Goal: Check status: Check status

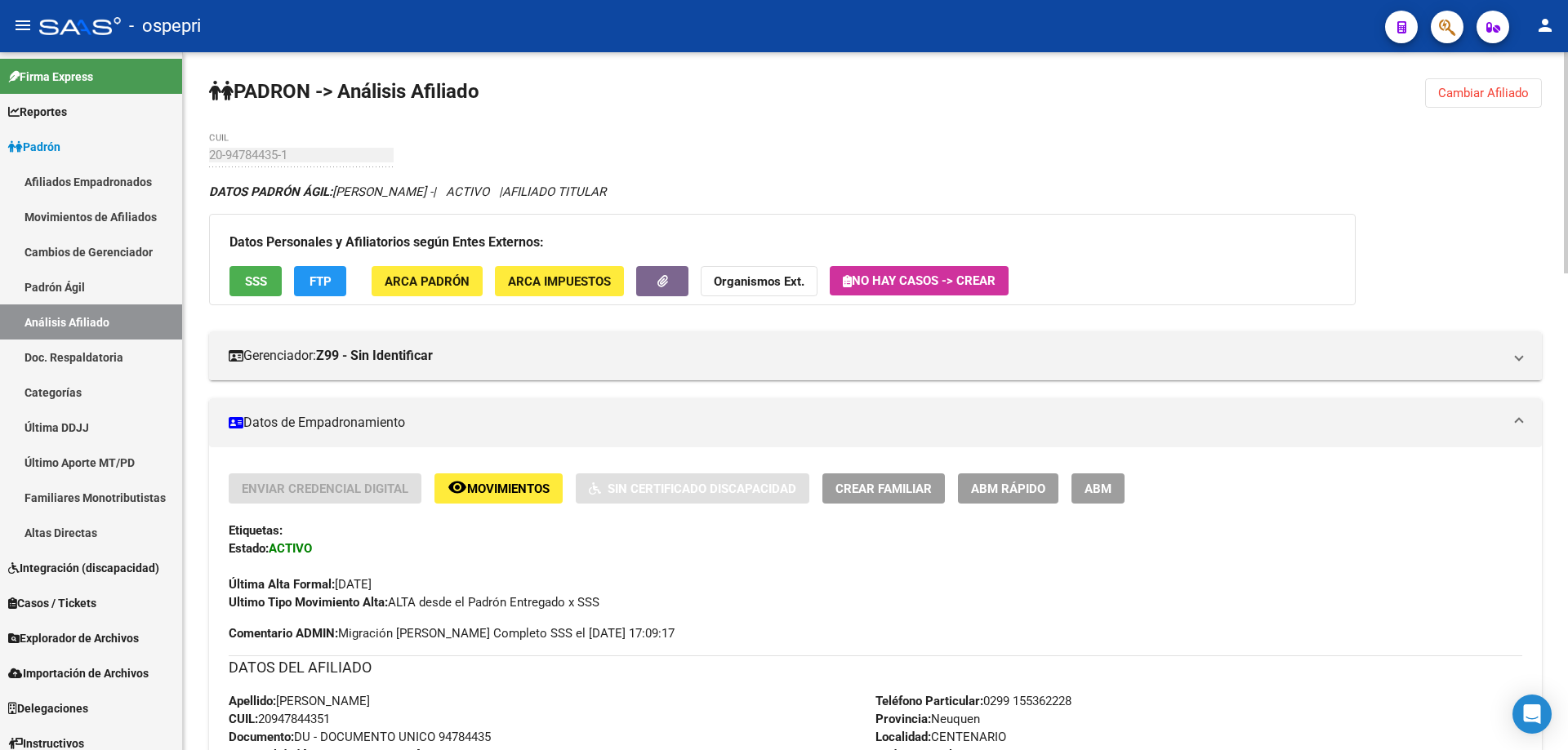
drag, startPoint x: 1497, startPoint y: 91, endPoint x: 1394, endPoint y: 118, distance: 106.5
click at [1494, 91] on span "Cambiar Afiliado" at bounding box center [1483, 93] width 90 height 15
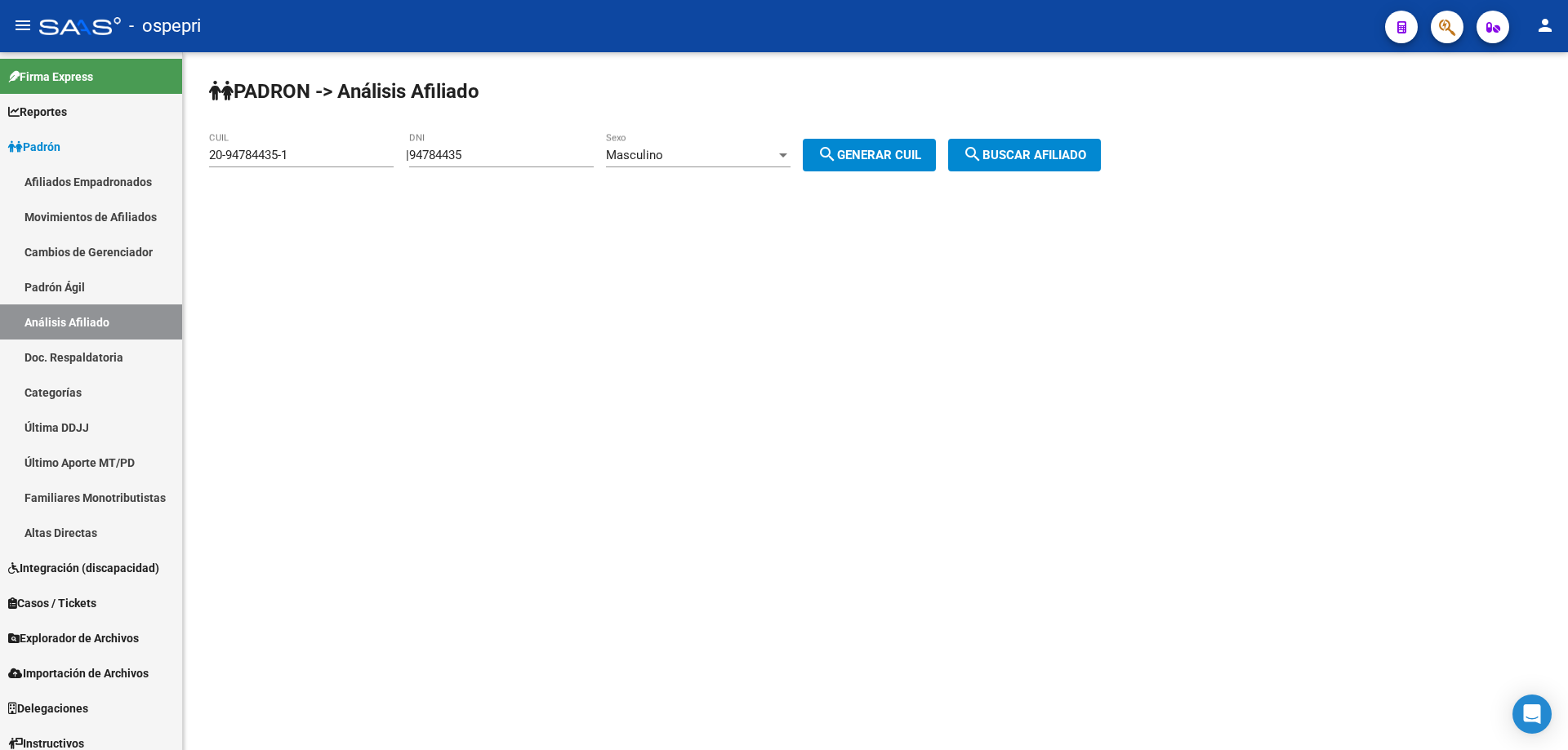
click at [458, 153] on input "94784435" at bounding box center [501, 155] width 184 height 15
paste input "34539680"
type input "34539680"
click at [859, 161] on span "search Generar CUIL" at bounding box center [869, 155] width 104 height 15
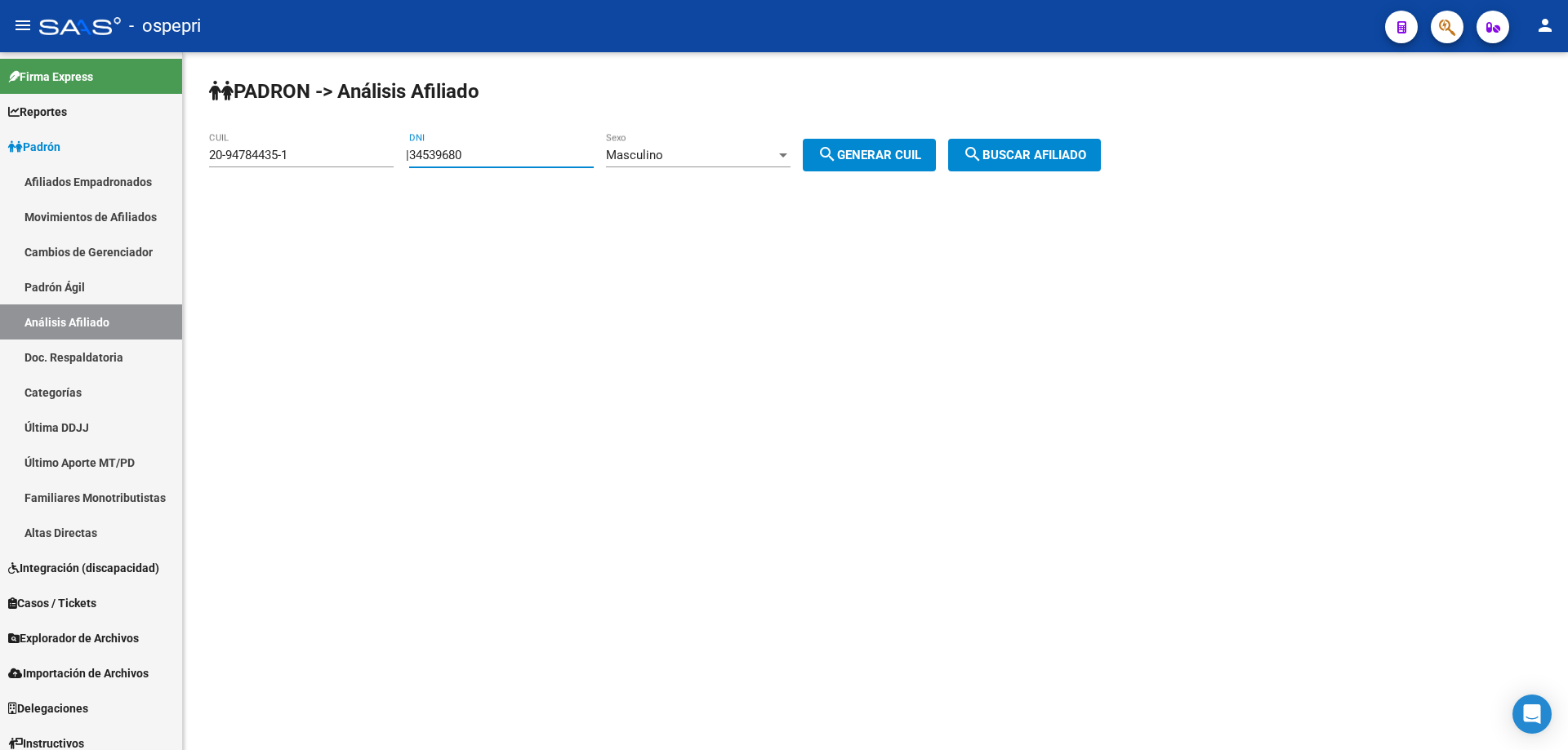
type input "20-34539680-3"
click at [1039, 157] on span "search Buscar afiliado" at bounding box center [1024, 155] width 124 height 15
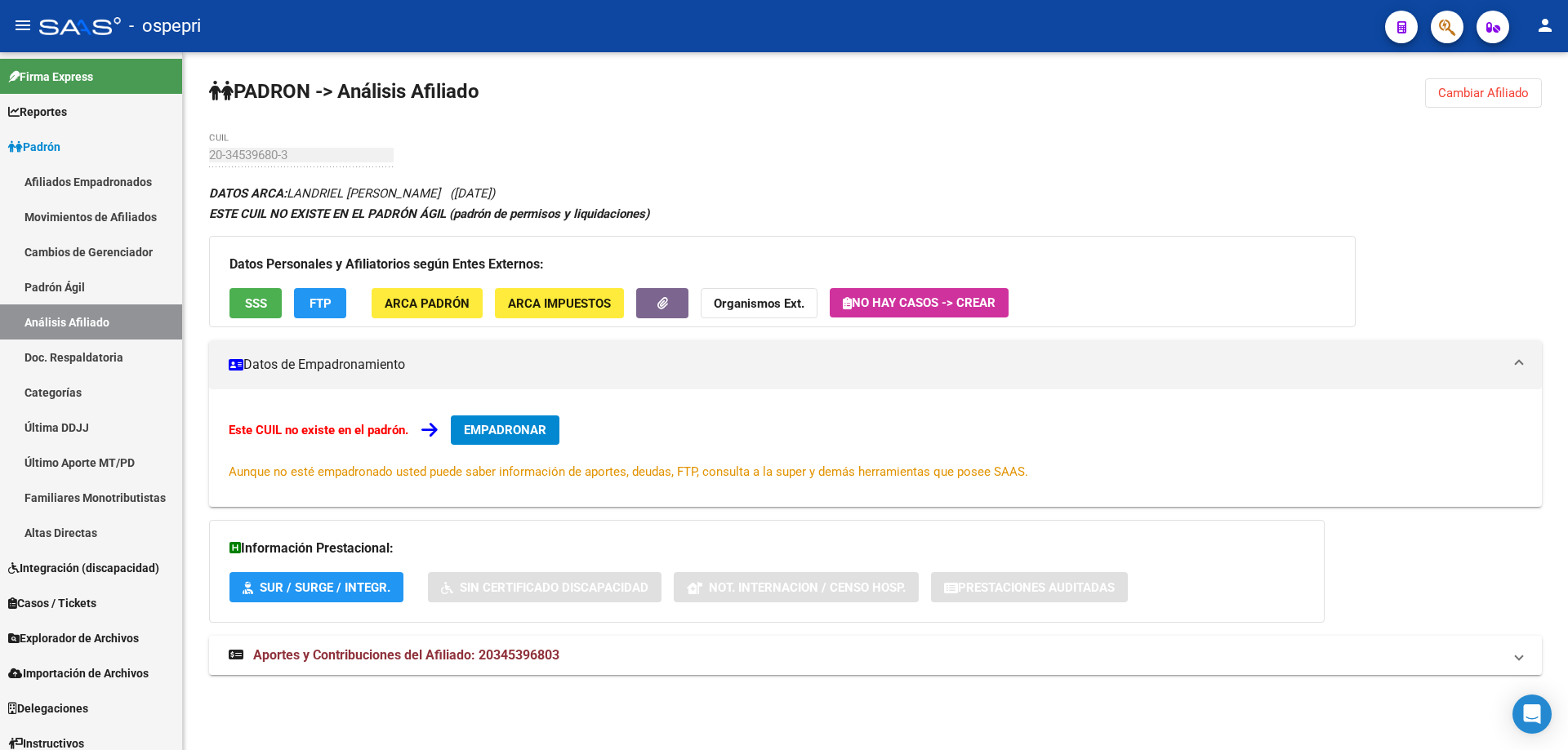
click at [483, 667] on mat-expansion-panel-header "Aportes y Contribuciones del Afiliado: 20345396803" at bounding box center [876, 655] width 1333 height 39
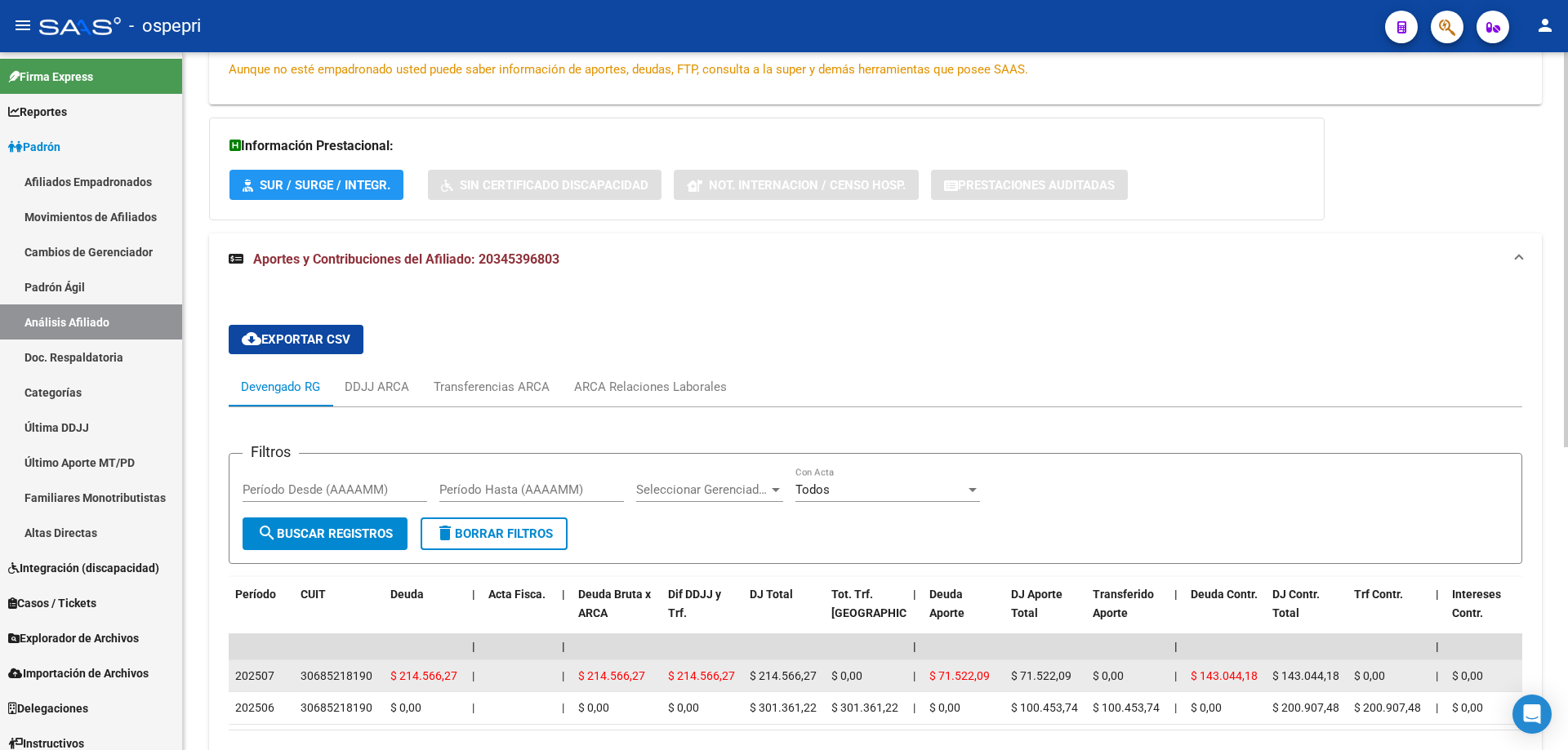
scroll to position [533, 0]
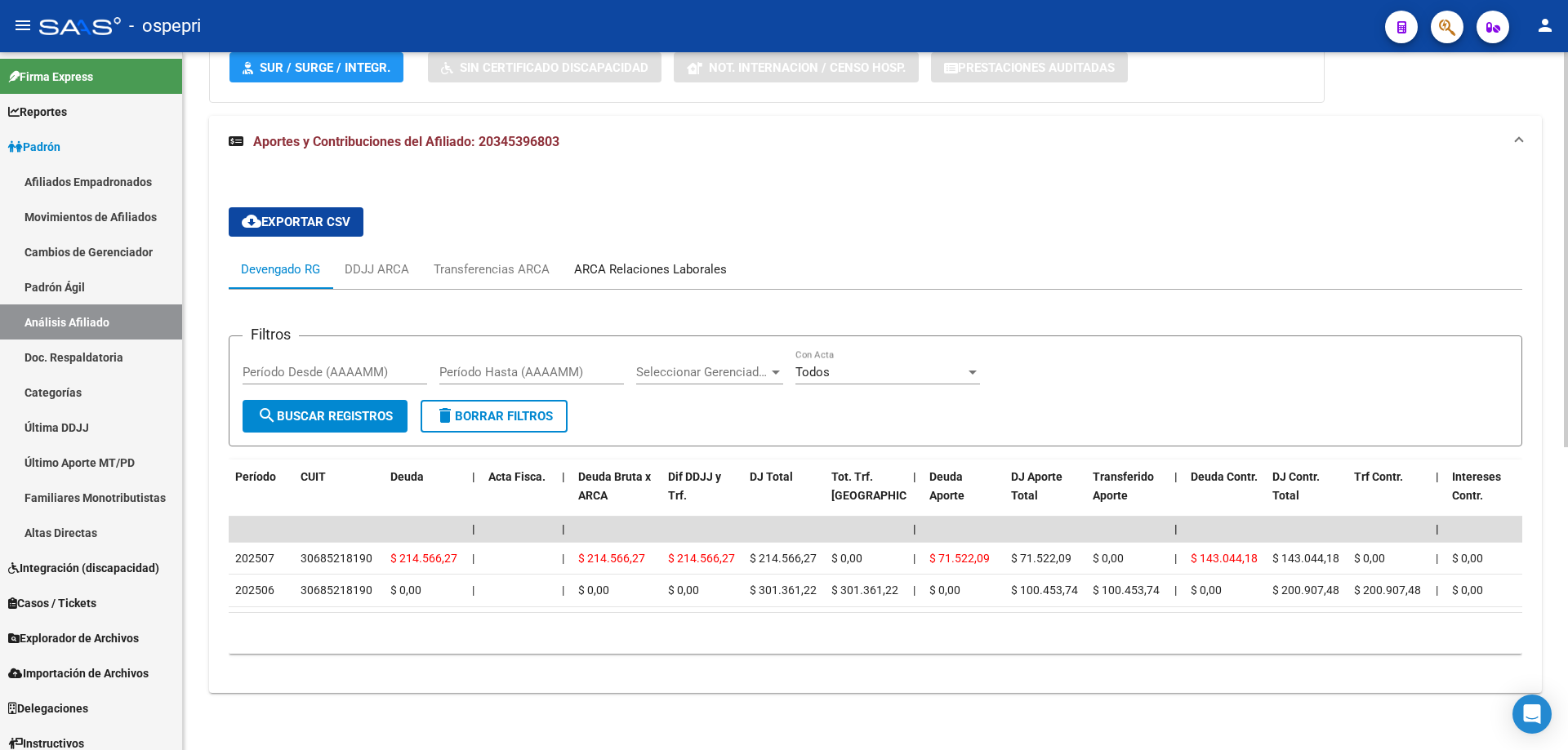
click at [667, 261] on div "ARCA Relaciones Laborales" at bounding box center [651, 270] width 153 height 18
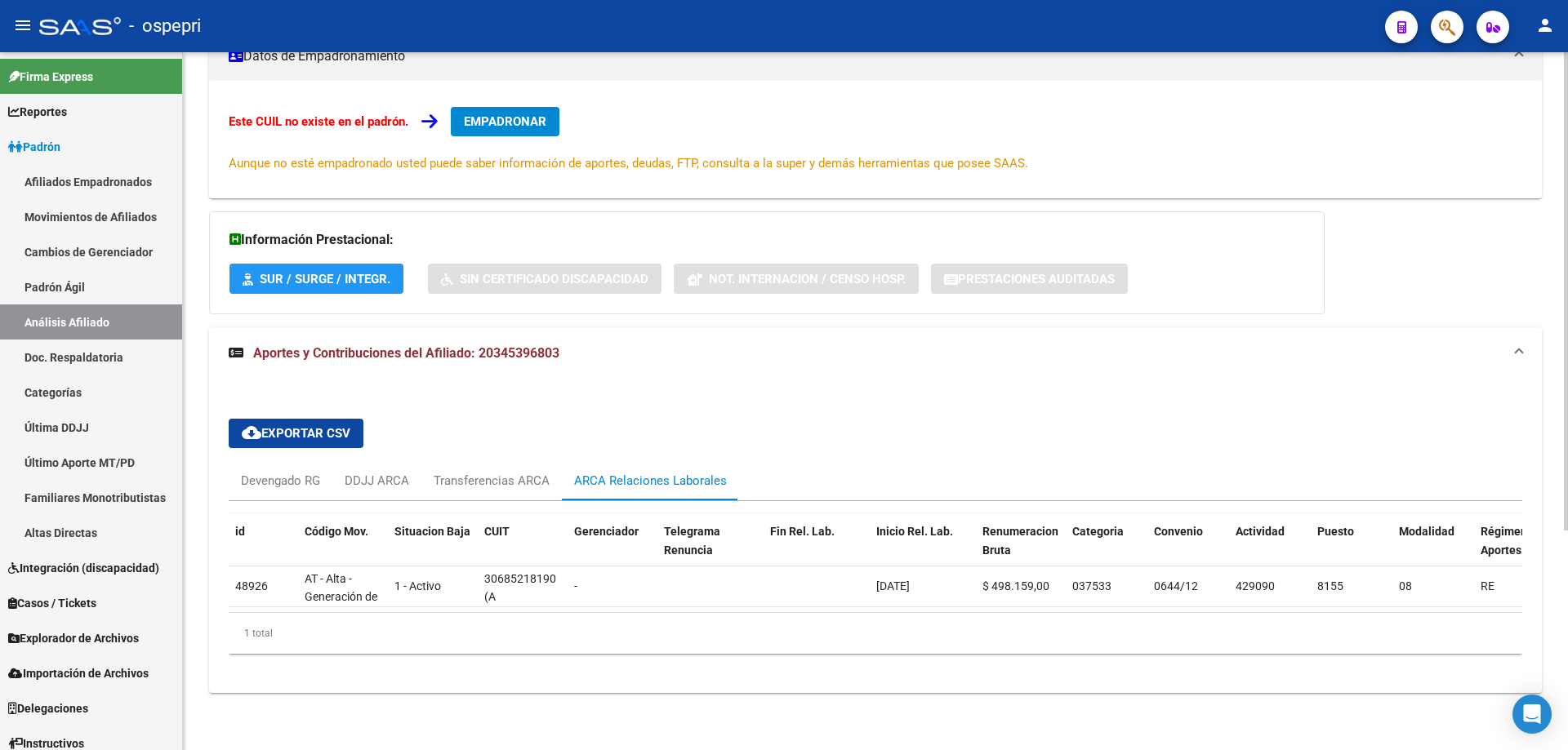
scroll to position [0, 0]
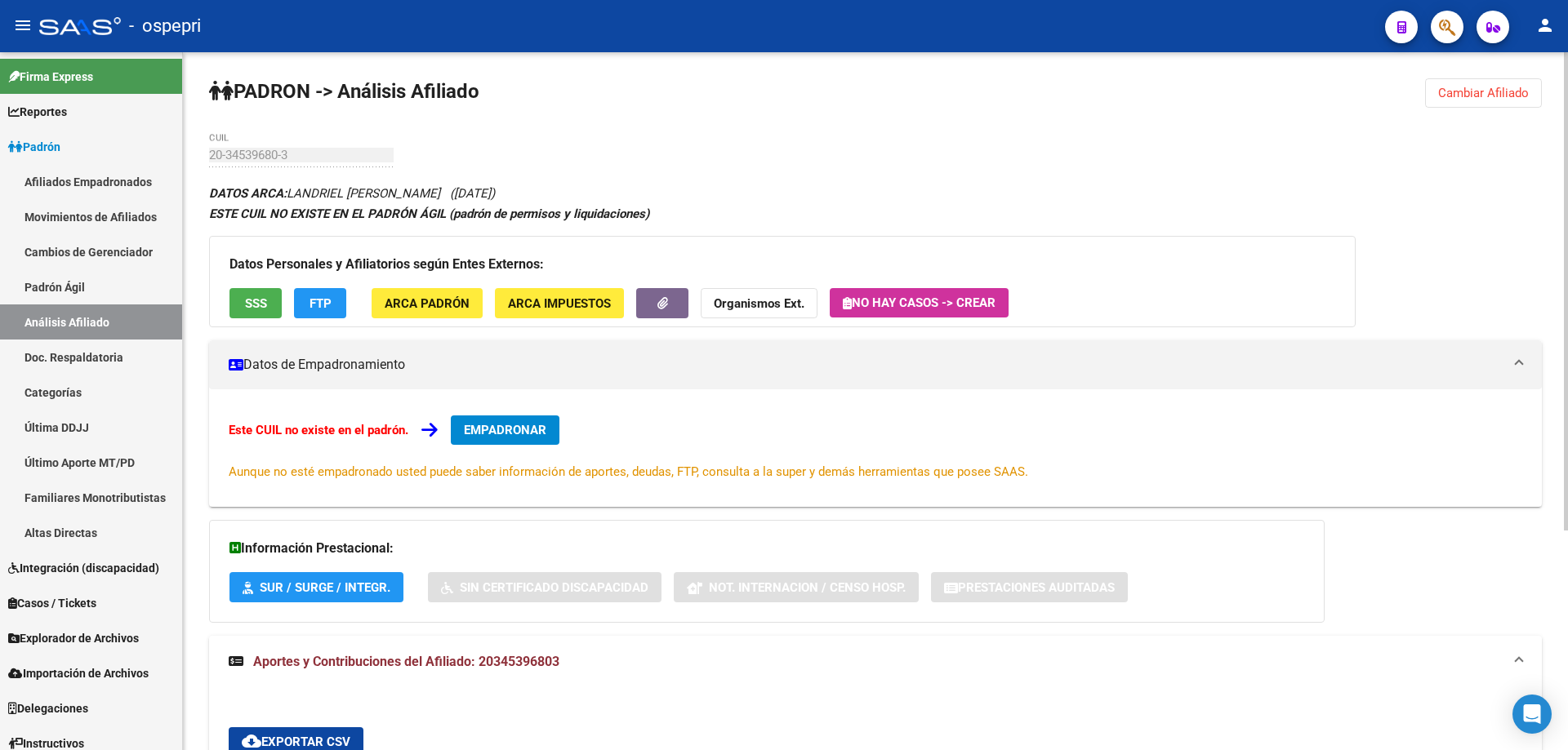
drag, startPoint x: 1512, startPoint y: 92, endPoint x: 860, endPoint y: 122, distance: 652.7
click at [1511, 93] on span "Cambiar Afiliado" at bounding box center [1483, 93] width 90 height 15
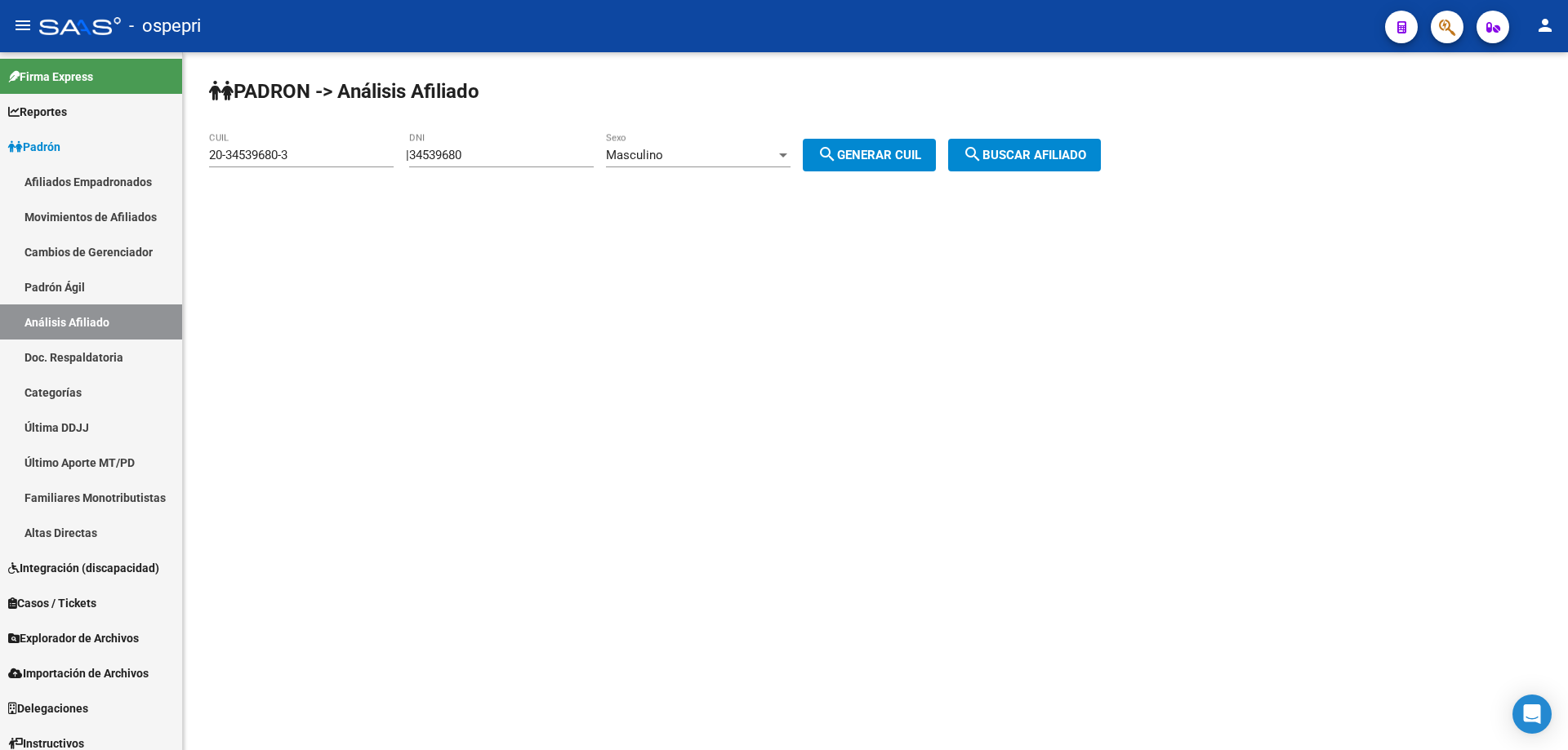
click at [466, 153] on input "34539680" at bounding box center [501, 155] width 184 height 15
click at [880, 148] on span "search Generar CUIL" at bounding box center [869, 155] width 104 height 15
click at [1086, 156] on span "search Buscar afiliado" at bounding box center [1024, 155] width 124 height 15
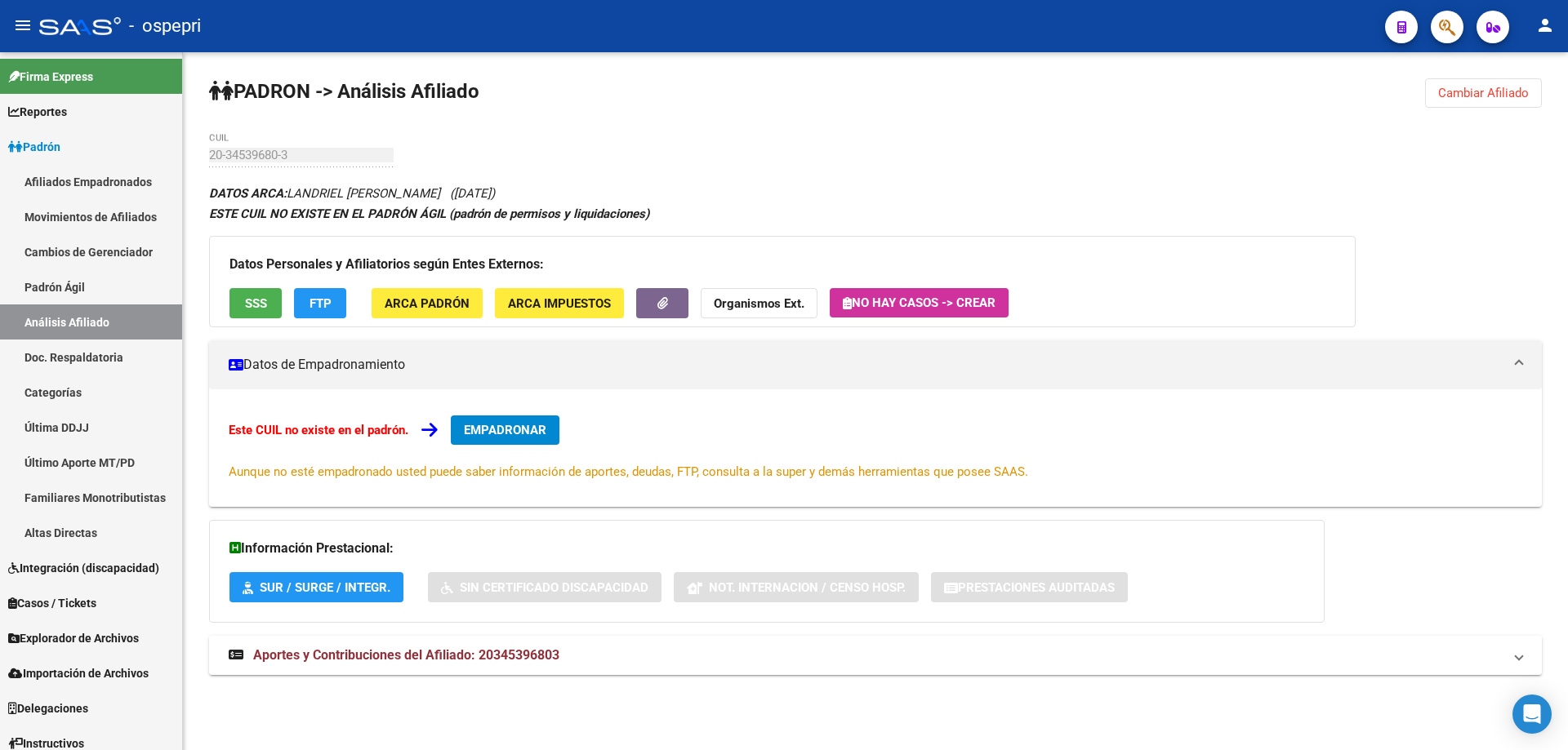
click at [457, 655] on span "Aportes y Contribuciones del Afiliado: 20345396803" at bounding box center [406, 655] width 306 height 16
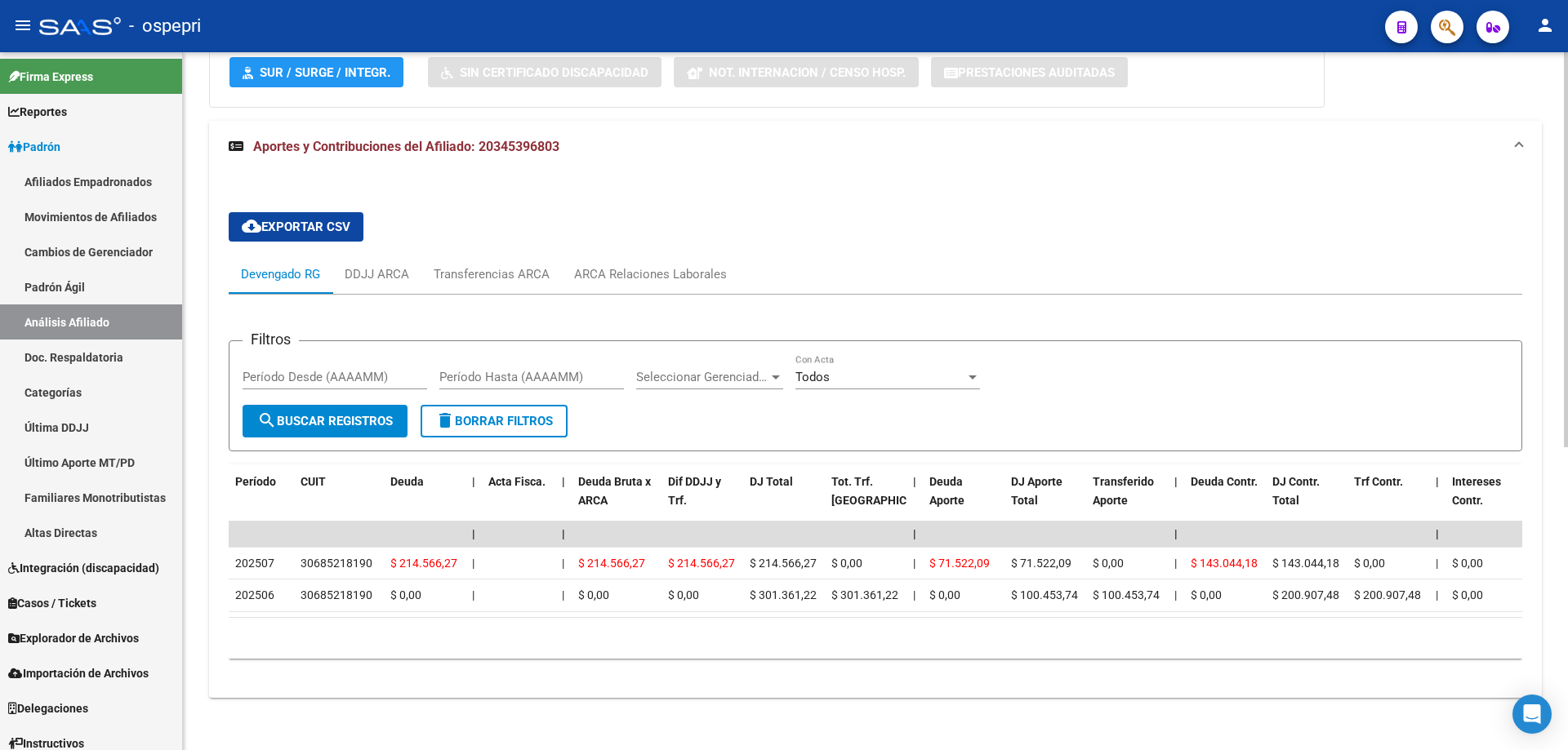
scroll to position [533, 0]
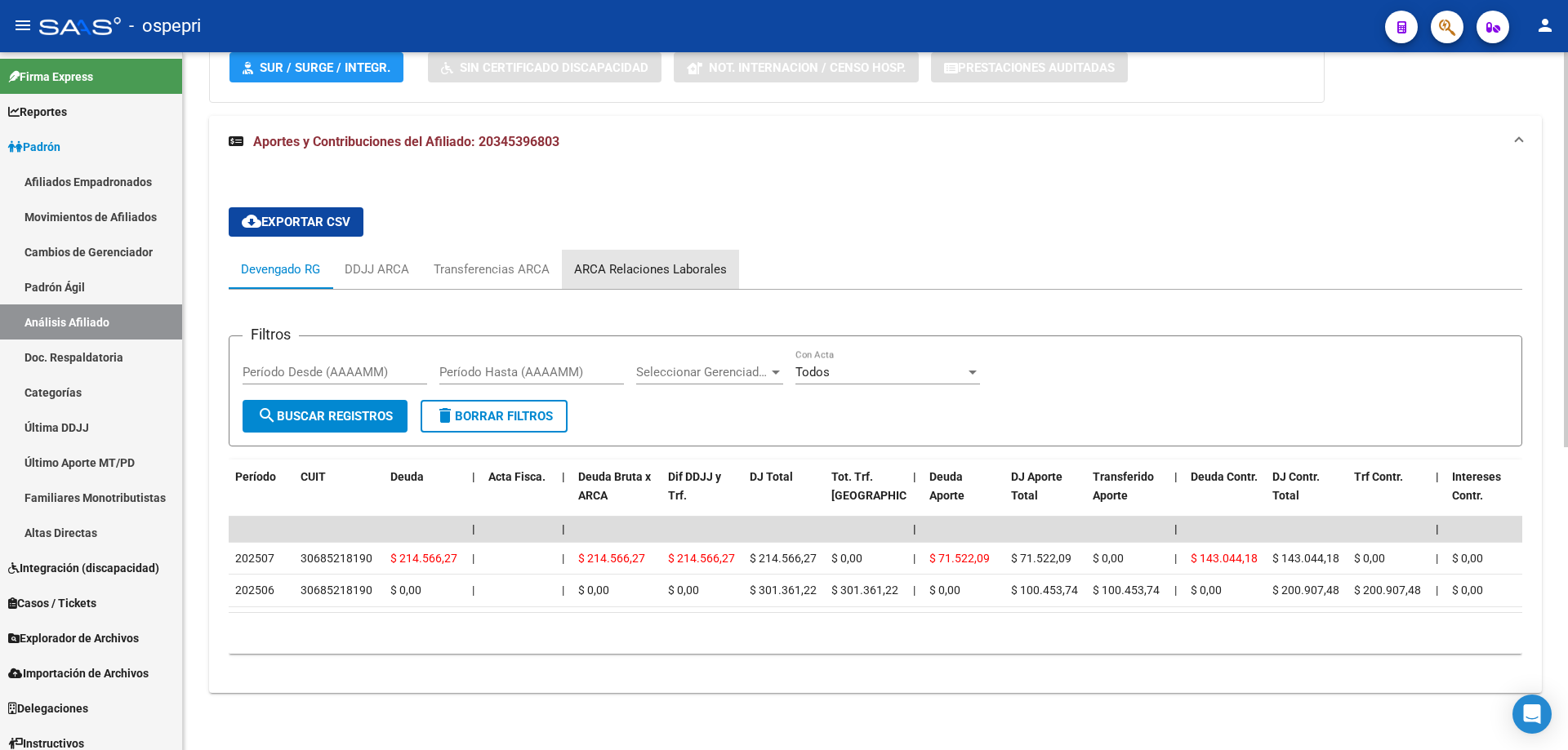
click at [671, 261] on div "ARCA Relaciones Laborales" at bounding box center [651, 270] width 153 height 18
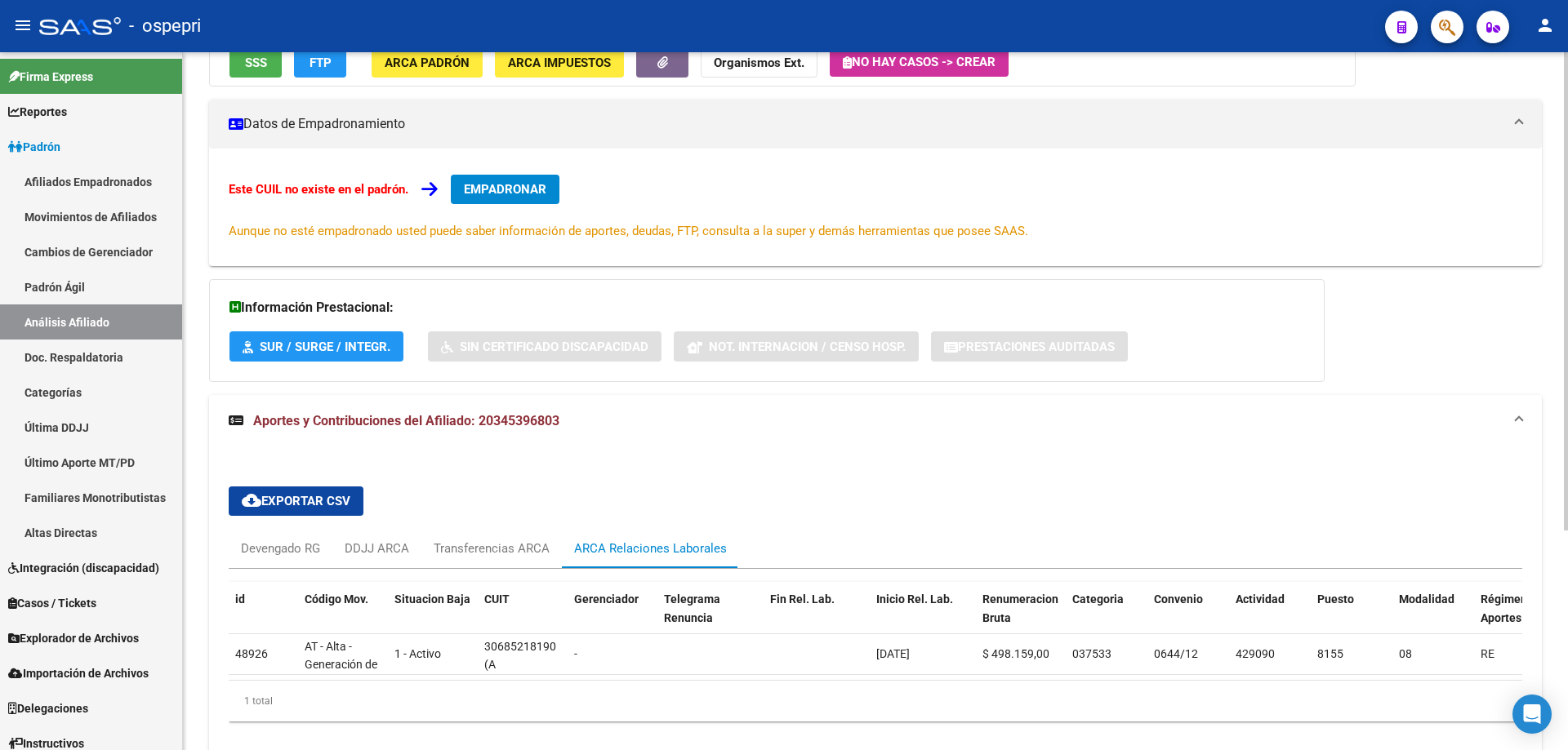
scroll to position [321, 0]
